Goal: Find specific page/section: Find specific page/section

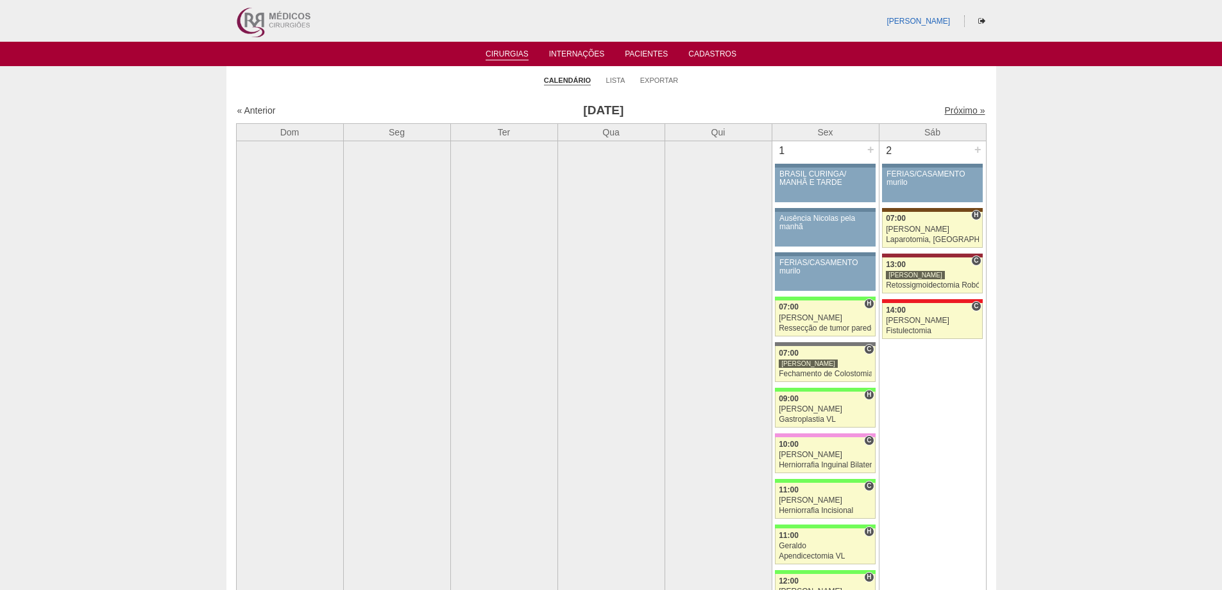
click at [945, 111] on link "Próximo »" at bounding box center [965, 110] width 40 height 10
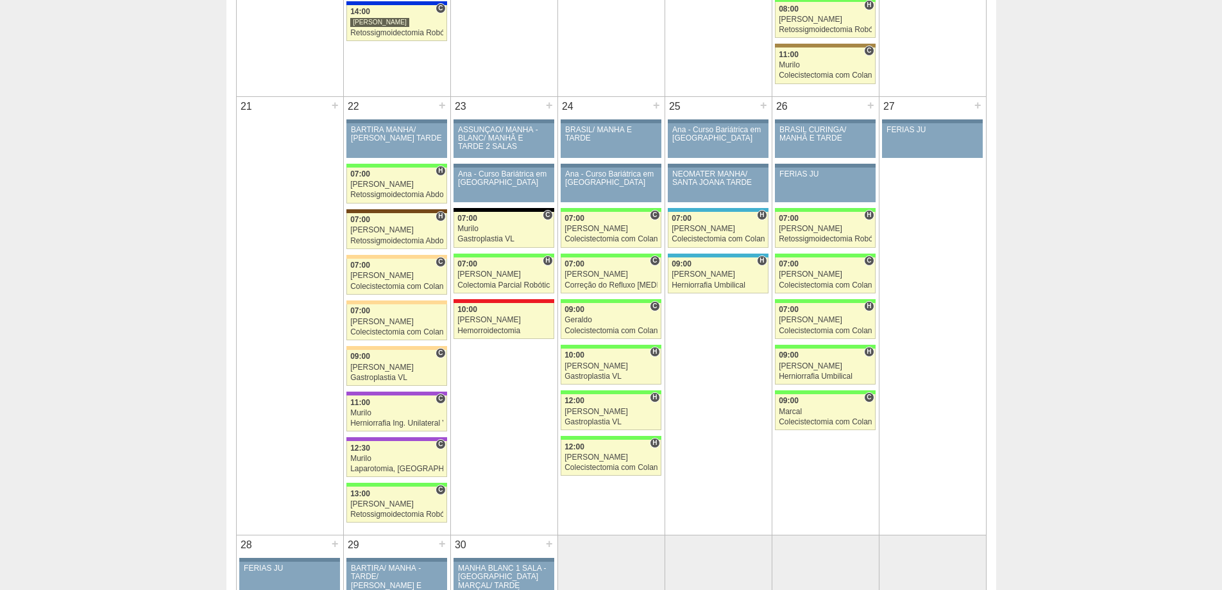
scroll to position [2253, 0]
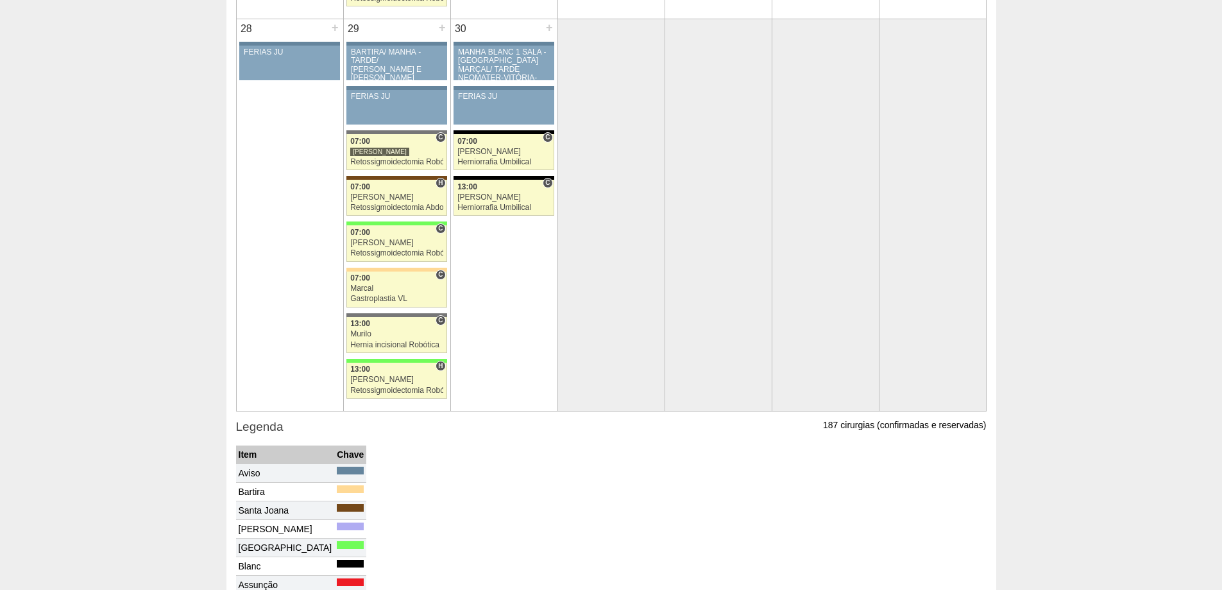
drag, startPoint x: 1195, startPoint y: 436, endPoint x: 1109, endPoint y: 415, distance: 88.7
